Goal: Check status: Check status

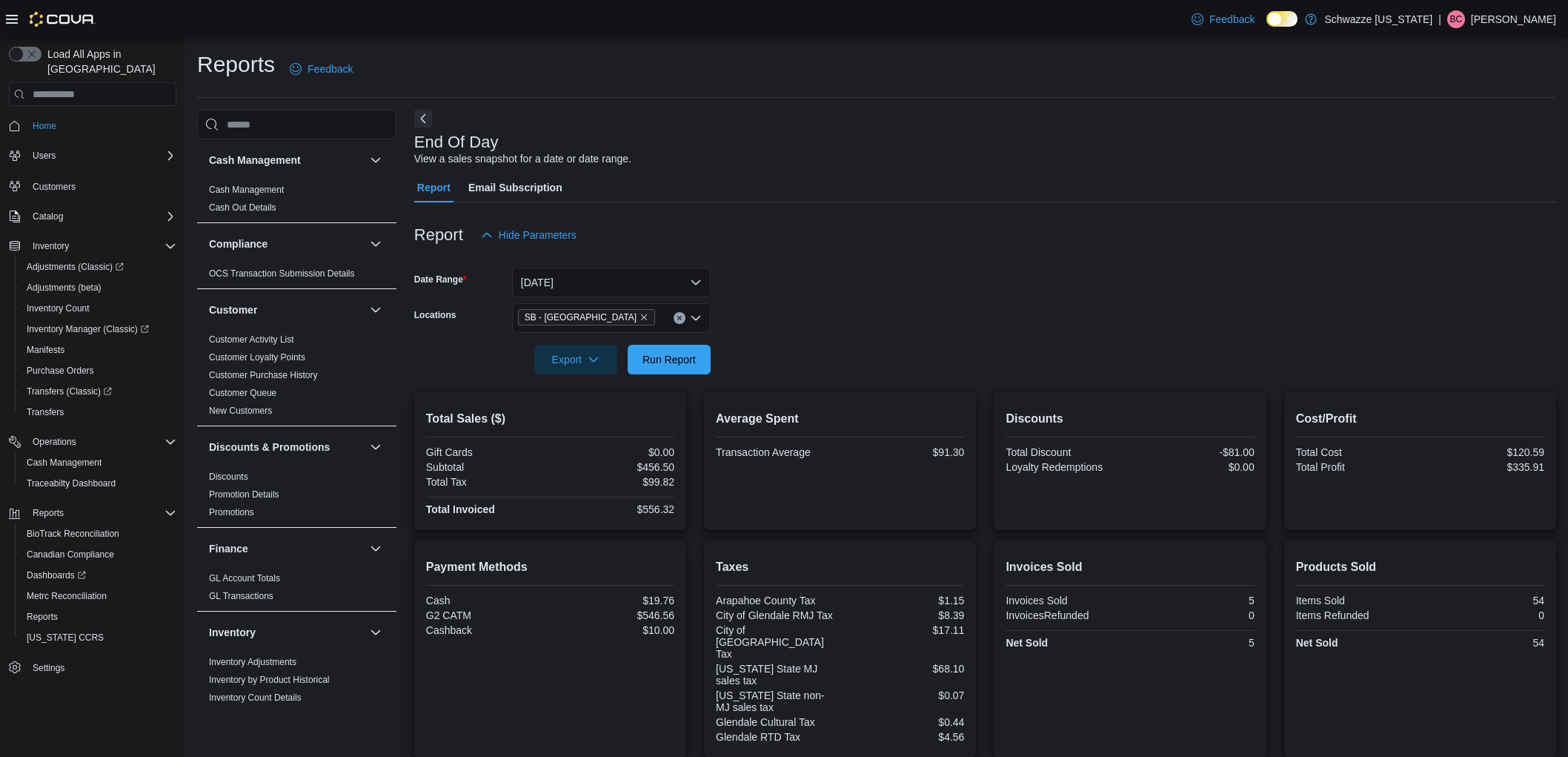
click at [679, 352] on span "Run Report" at bounding box center [669, 360] width 53 height 15
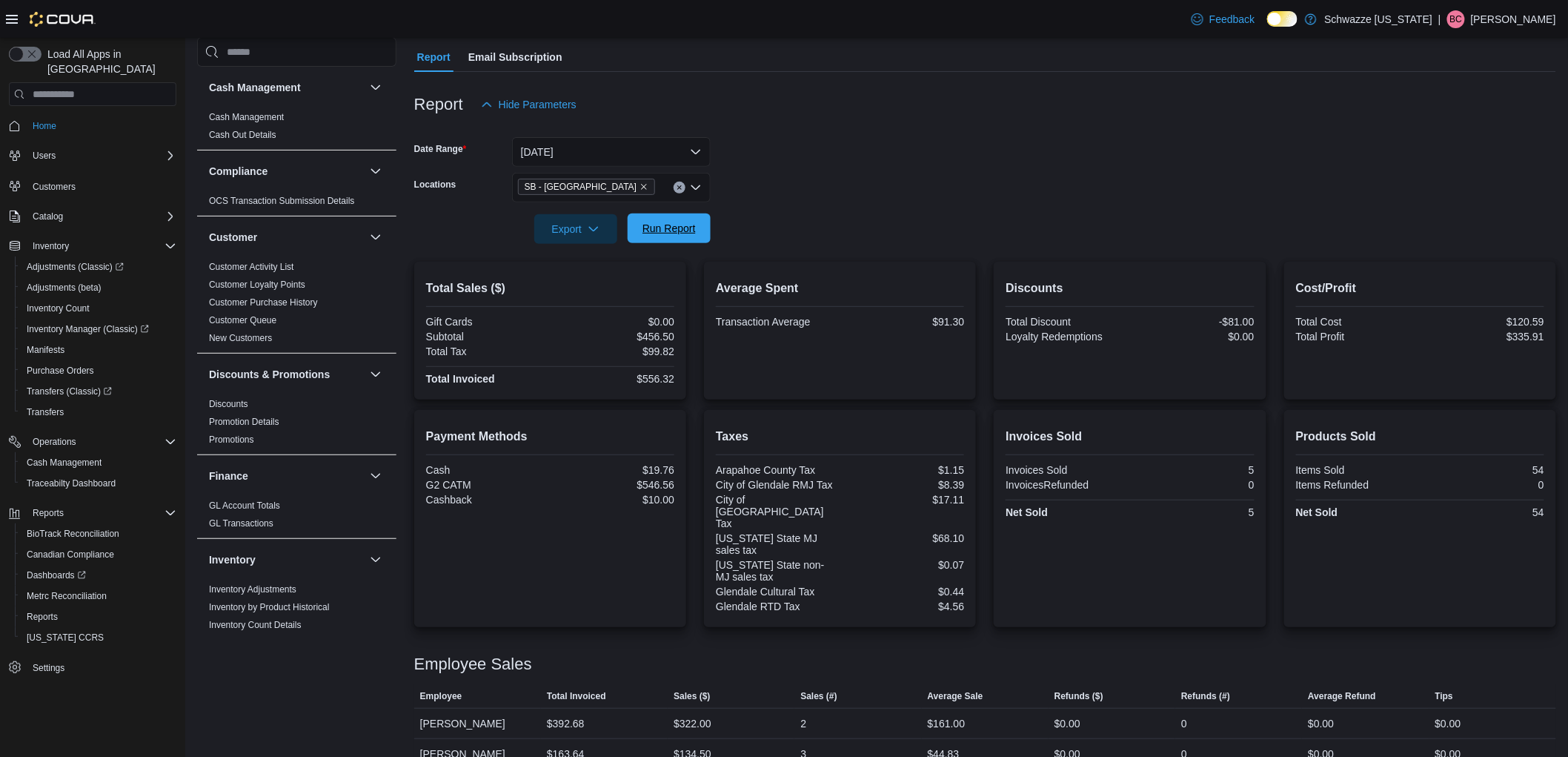
scroll to position [576, 0]
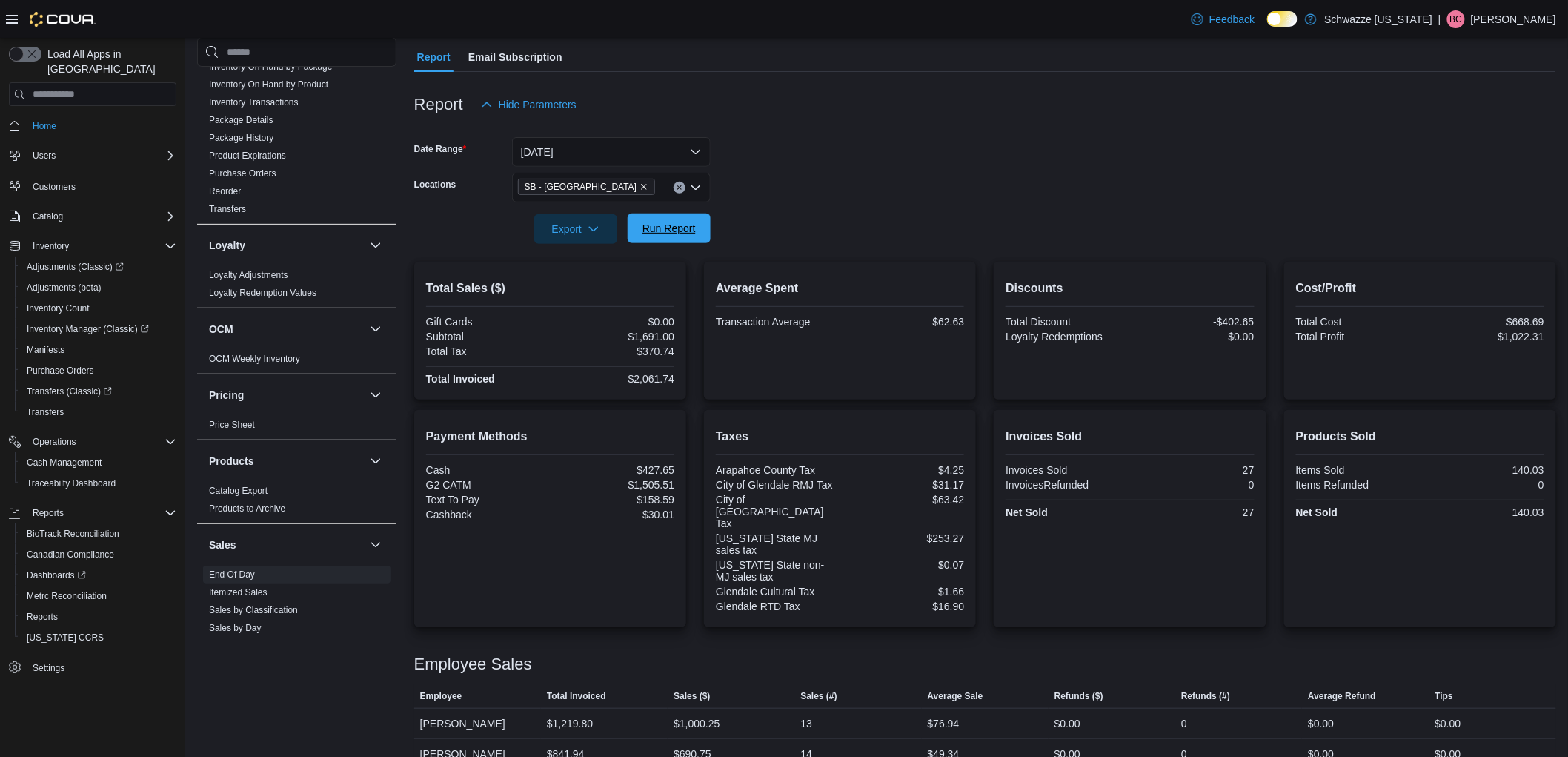
click at [688, 254] on div at bounding box center [985, 253] width 1142 height 18
click at [685, 241] on span "Run Report" at bounding box center [669, 228] width 65 height 29
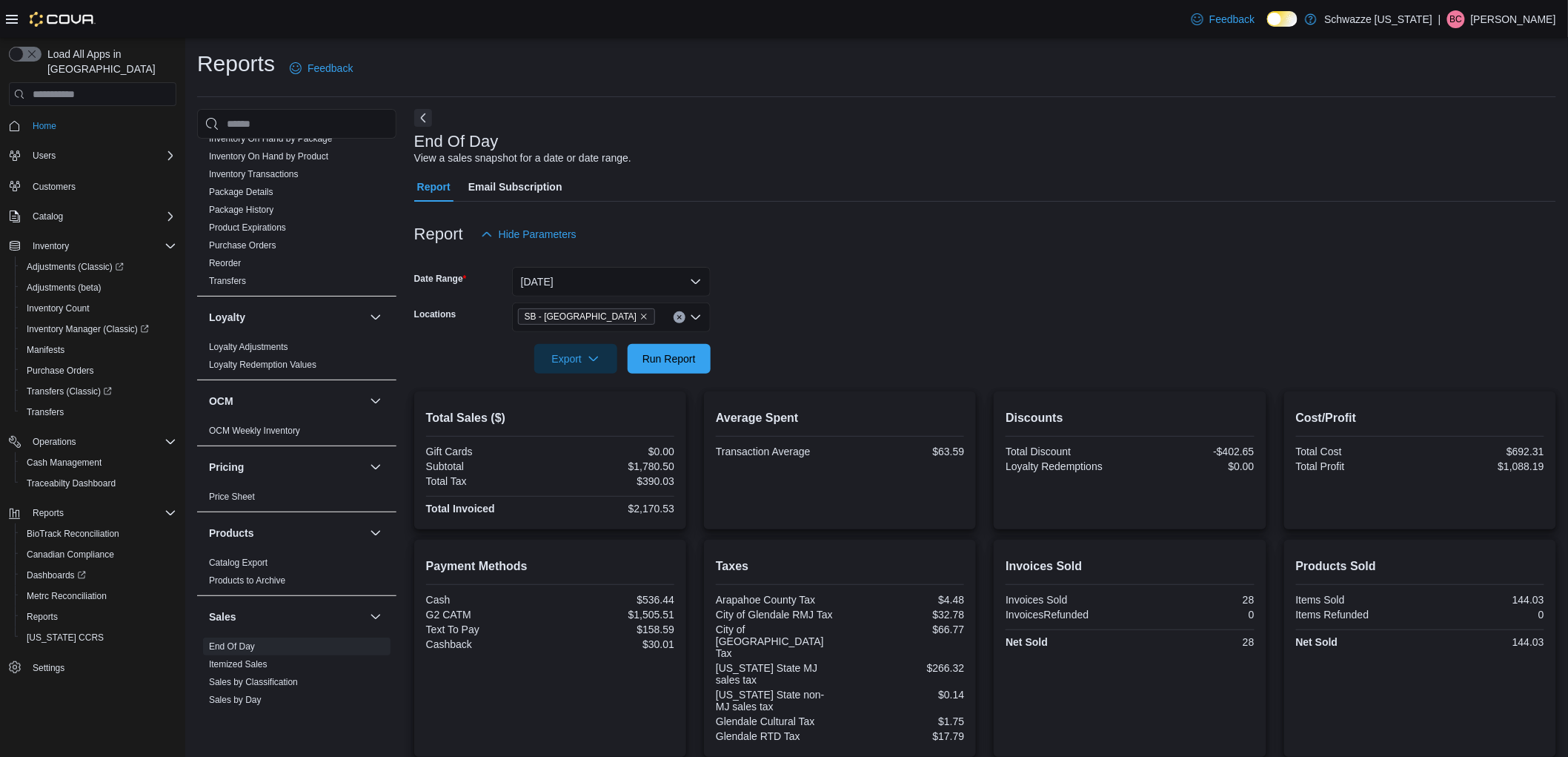
scroll to position [0, 0]
click at [556, 275] on button "[DATE]" at bounding box center [611, 282] width 199 height 29
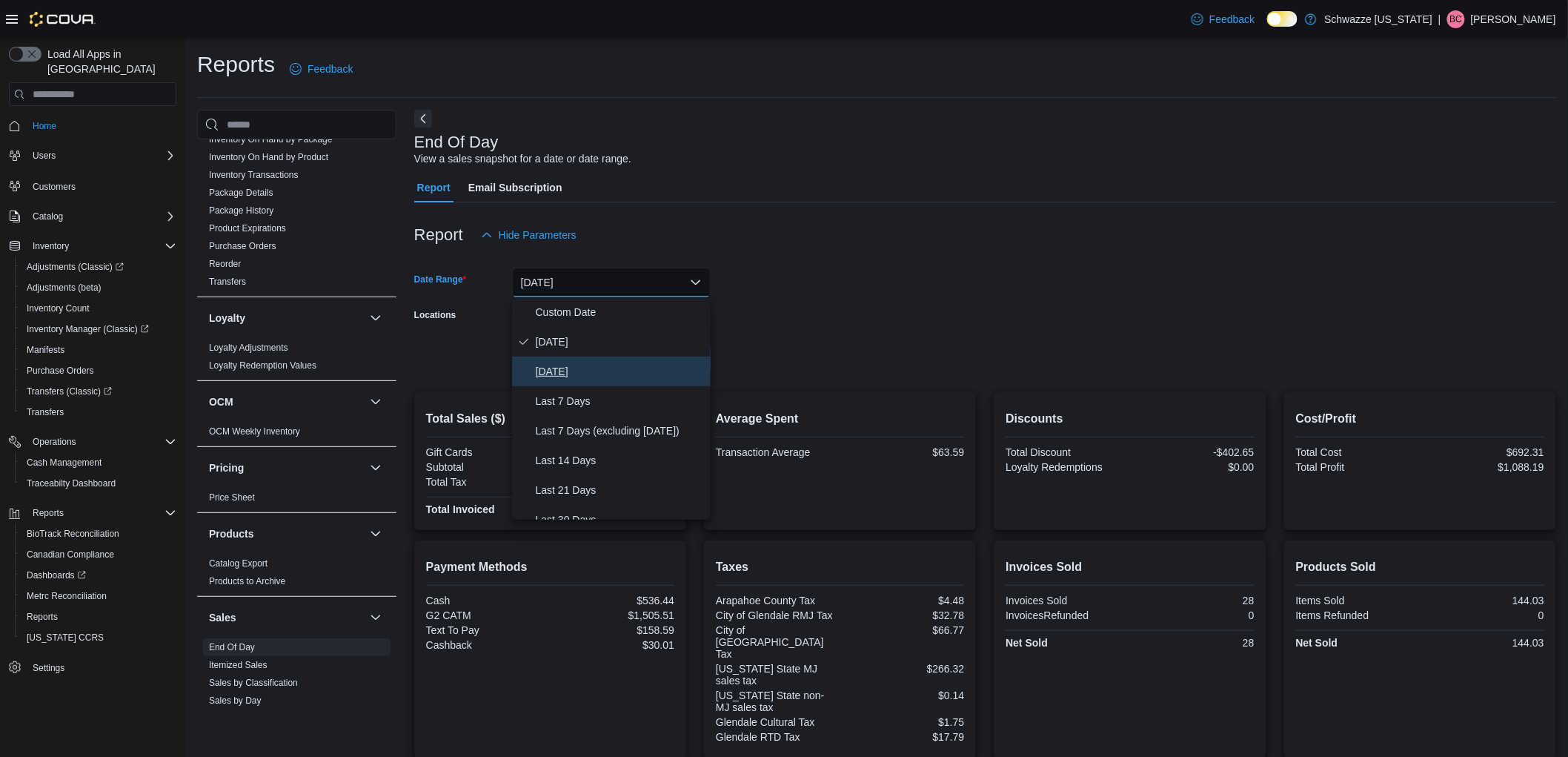
click at [593, 369] on span "[DATE]" at bounding box center [620, 372] width 169 height 18
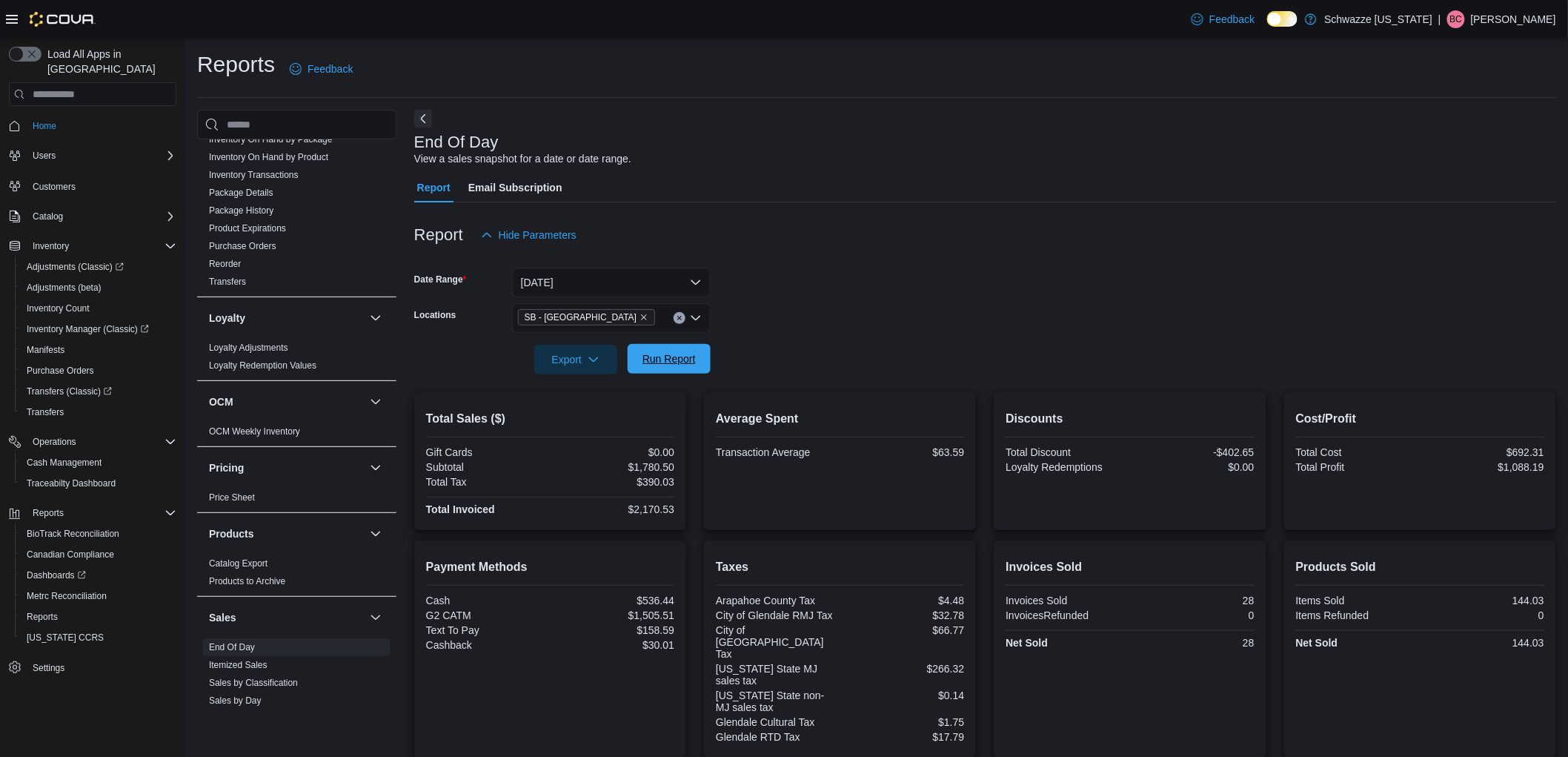
click at [673, 362] on span "Run Report" at bounding box center [669, 359] width 53 height 15
click at [608, 289] on button "[DATE]" at bounding box center [611, 282] width 199 height 29
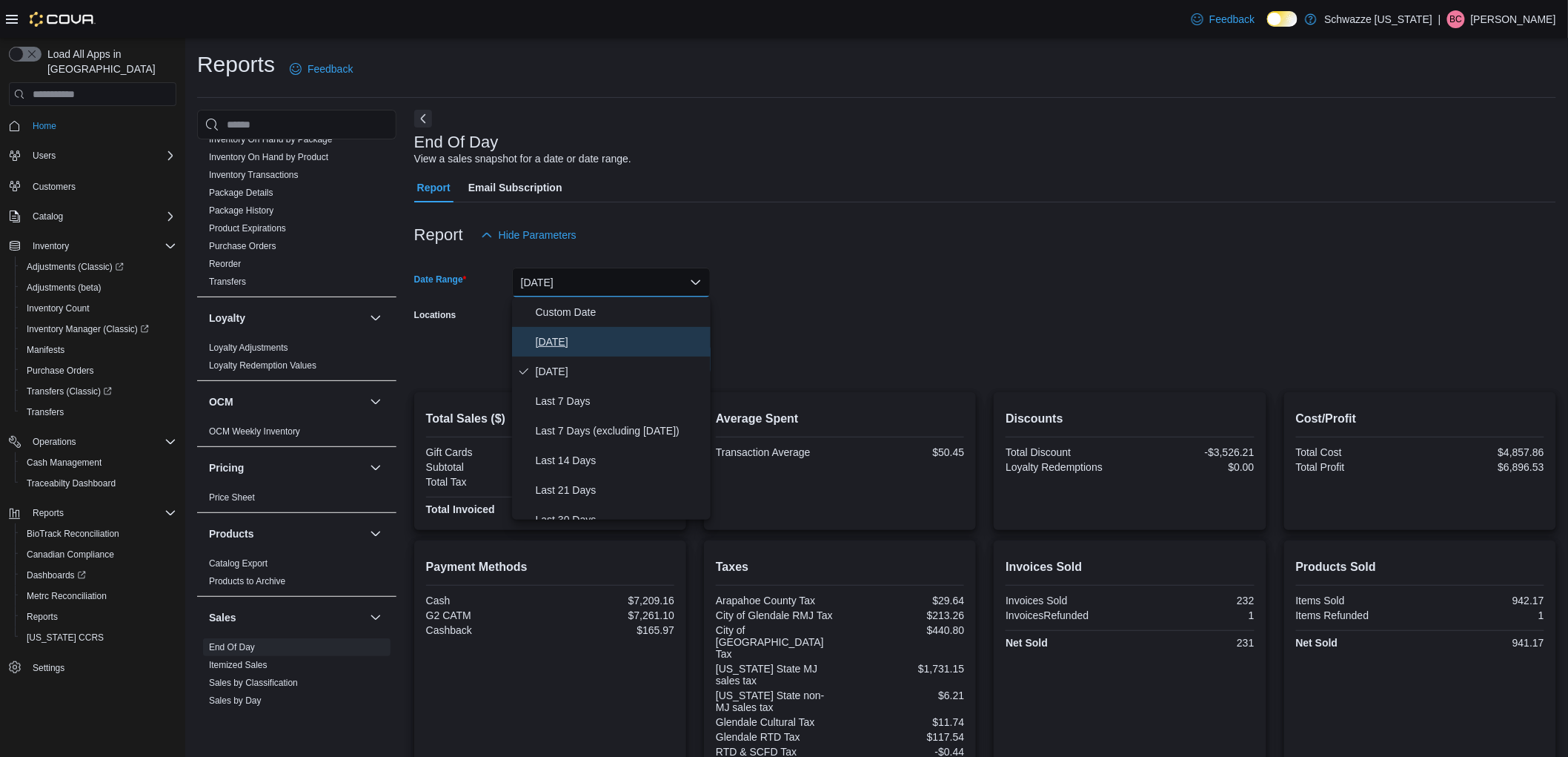
click at [603, 327] on button "[DATE]" at bounding box center [611, 341] width 199 height 29
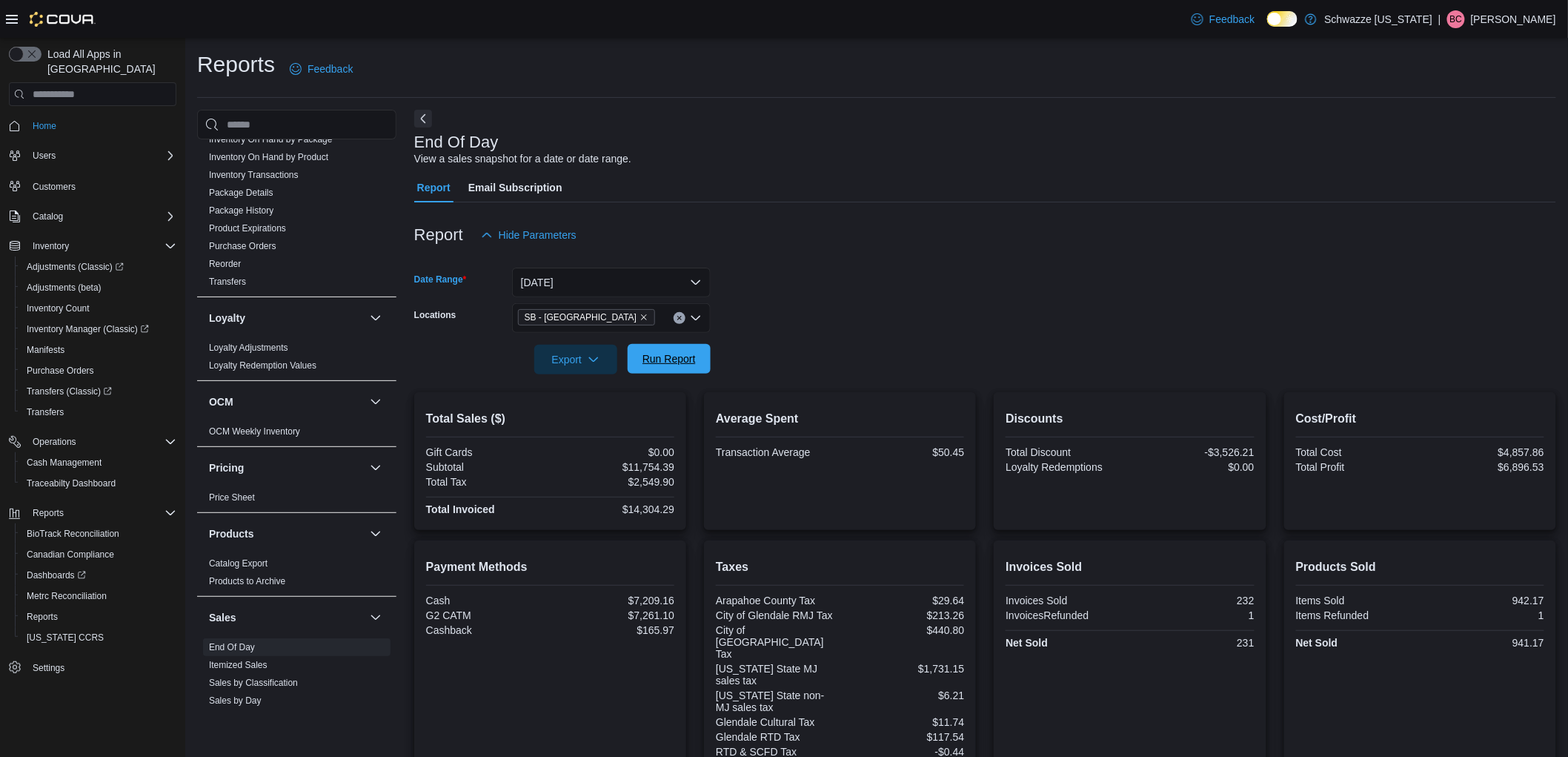
click at [677, 356] on span "Run Report" at bounding box center [669, 359] width 53 height 15
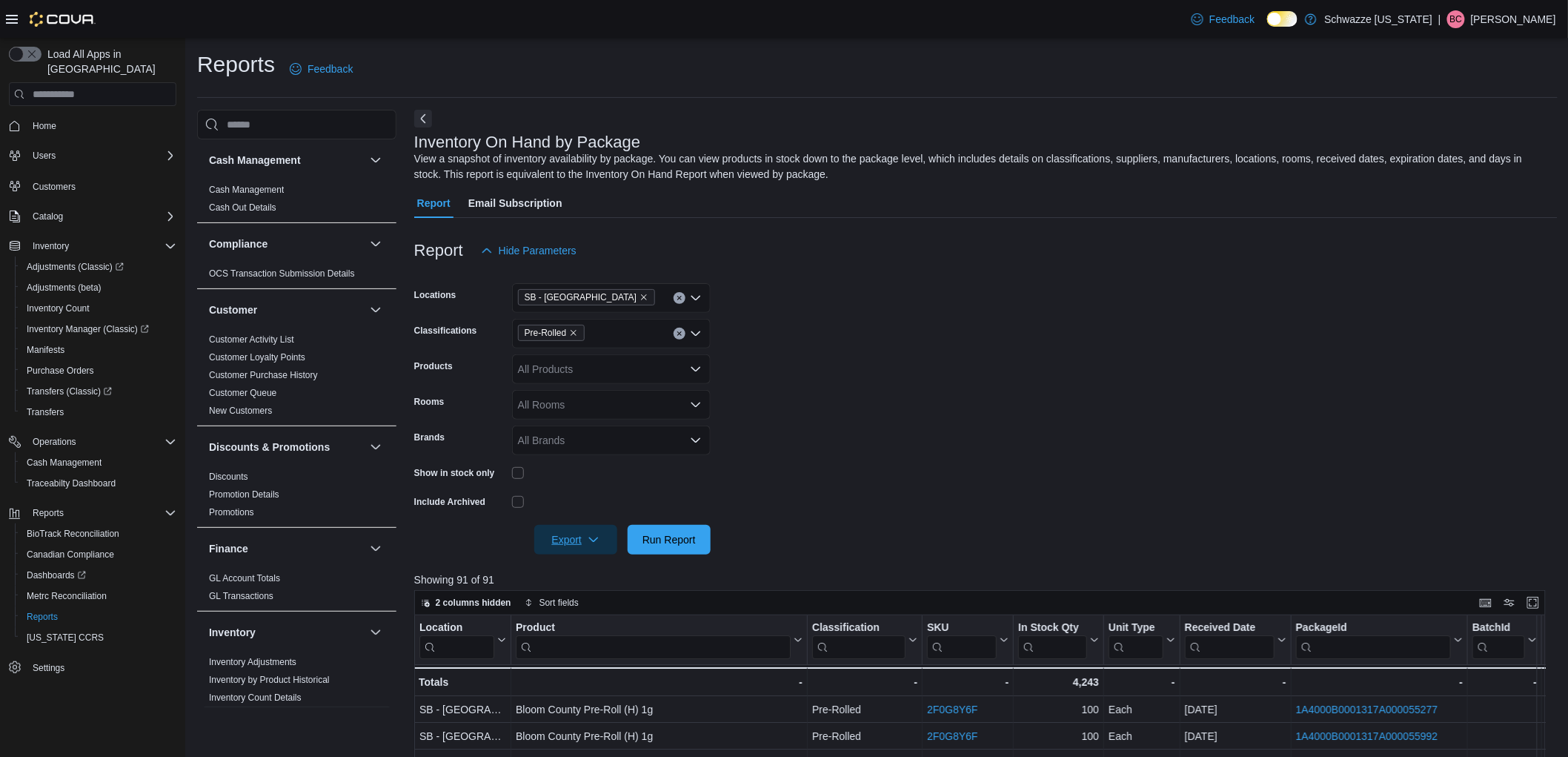
scroll to position [434, 0]
